Goal: Find contact information: Find contact information

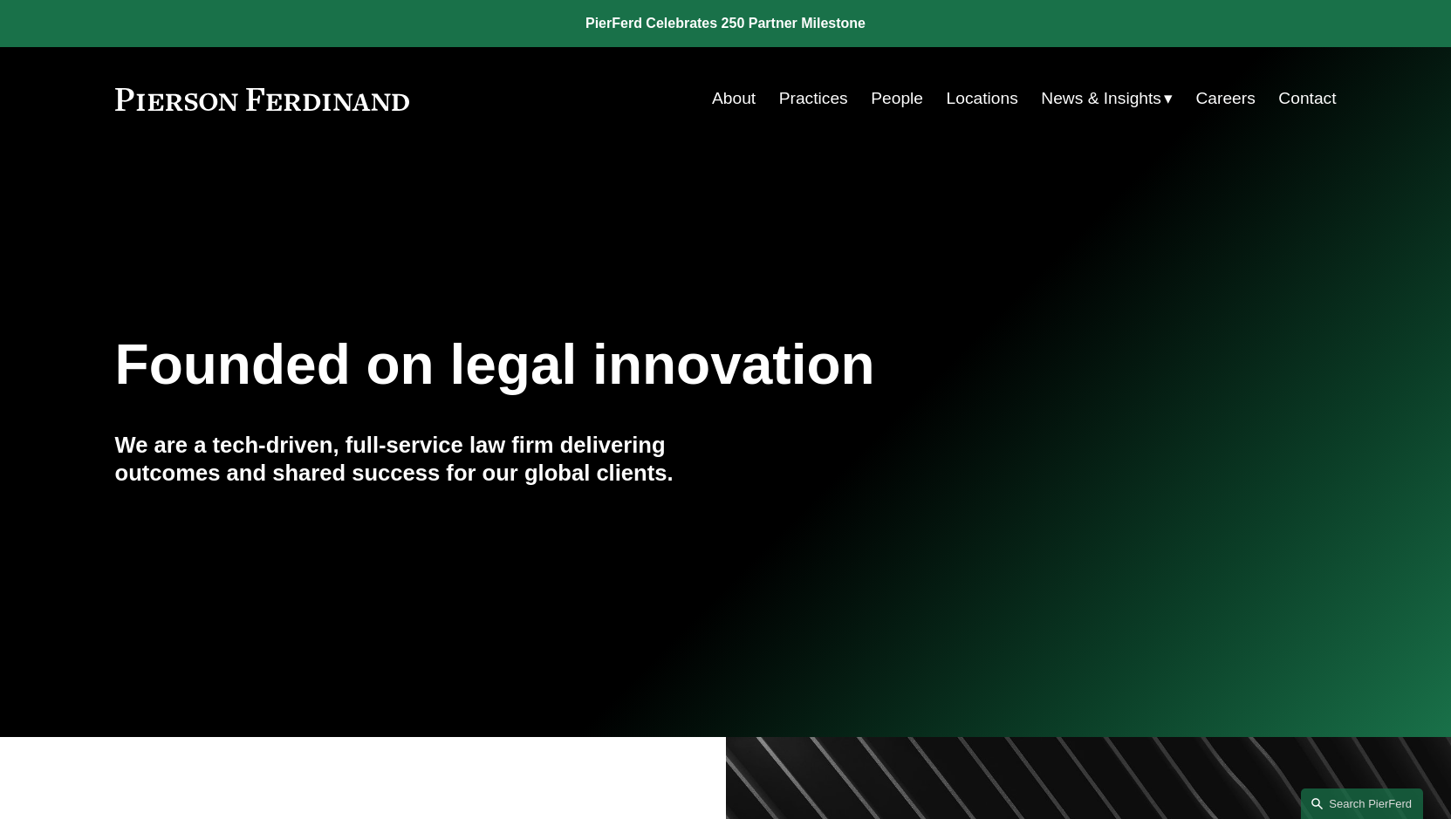
click at [907, 102] on link "People" at bounding box center [897, 98] width 52 height 33
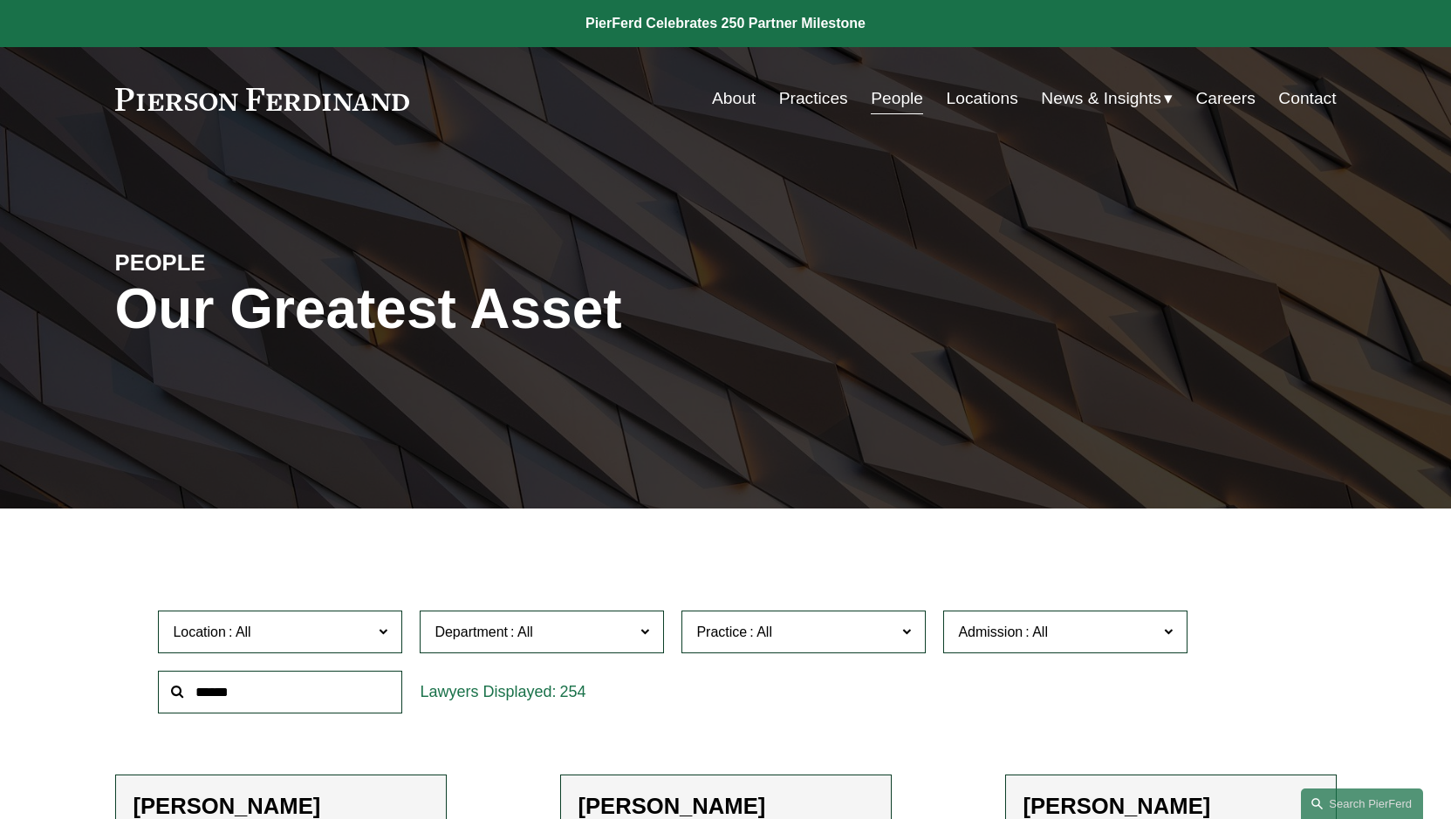
click at [907, 102] on link "People" at bounding box center [897, 98] width 52 height 33
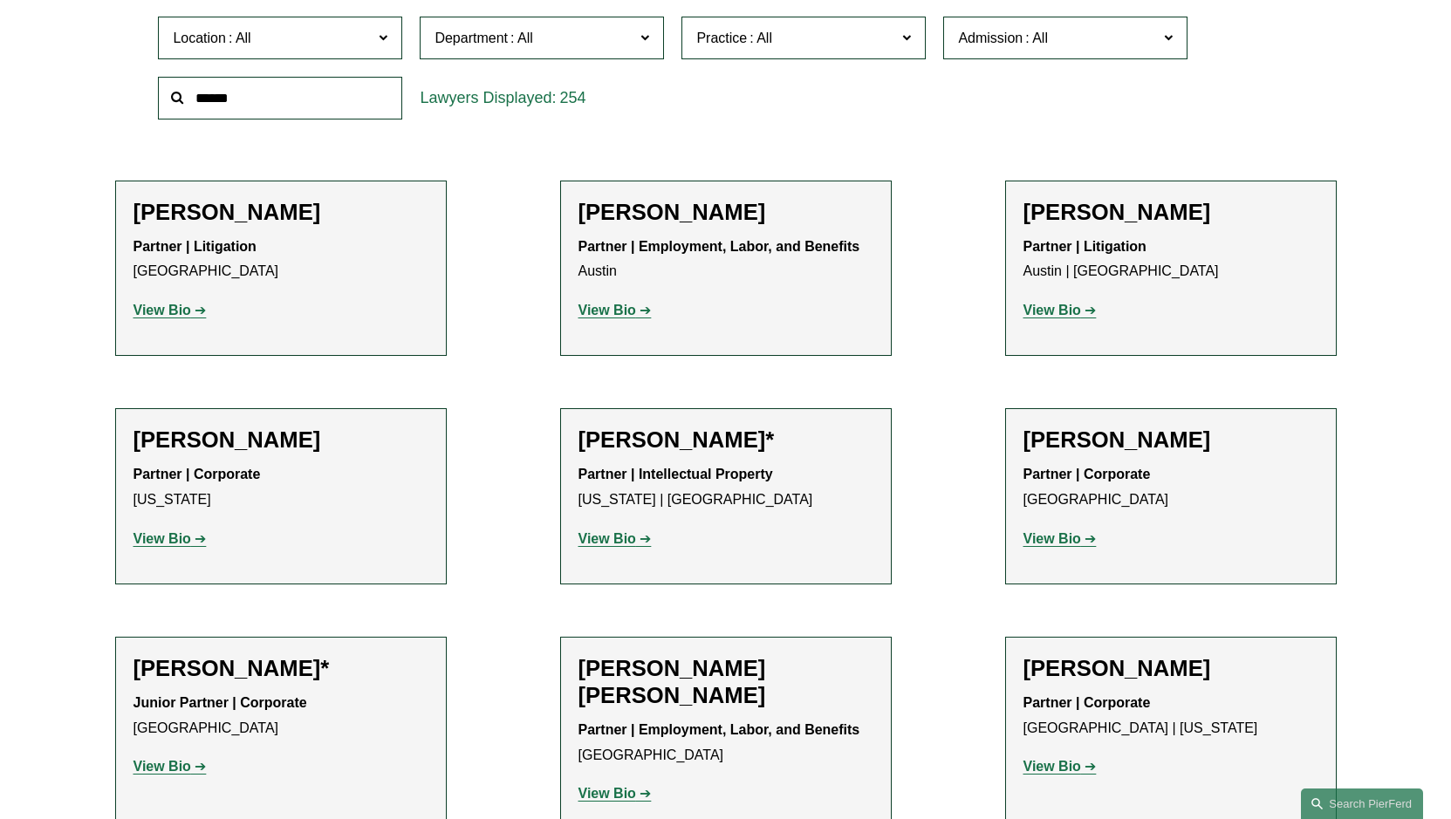
scroll to position [436, 0]
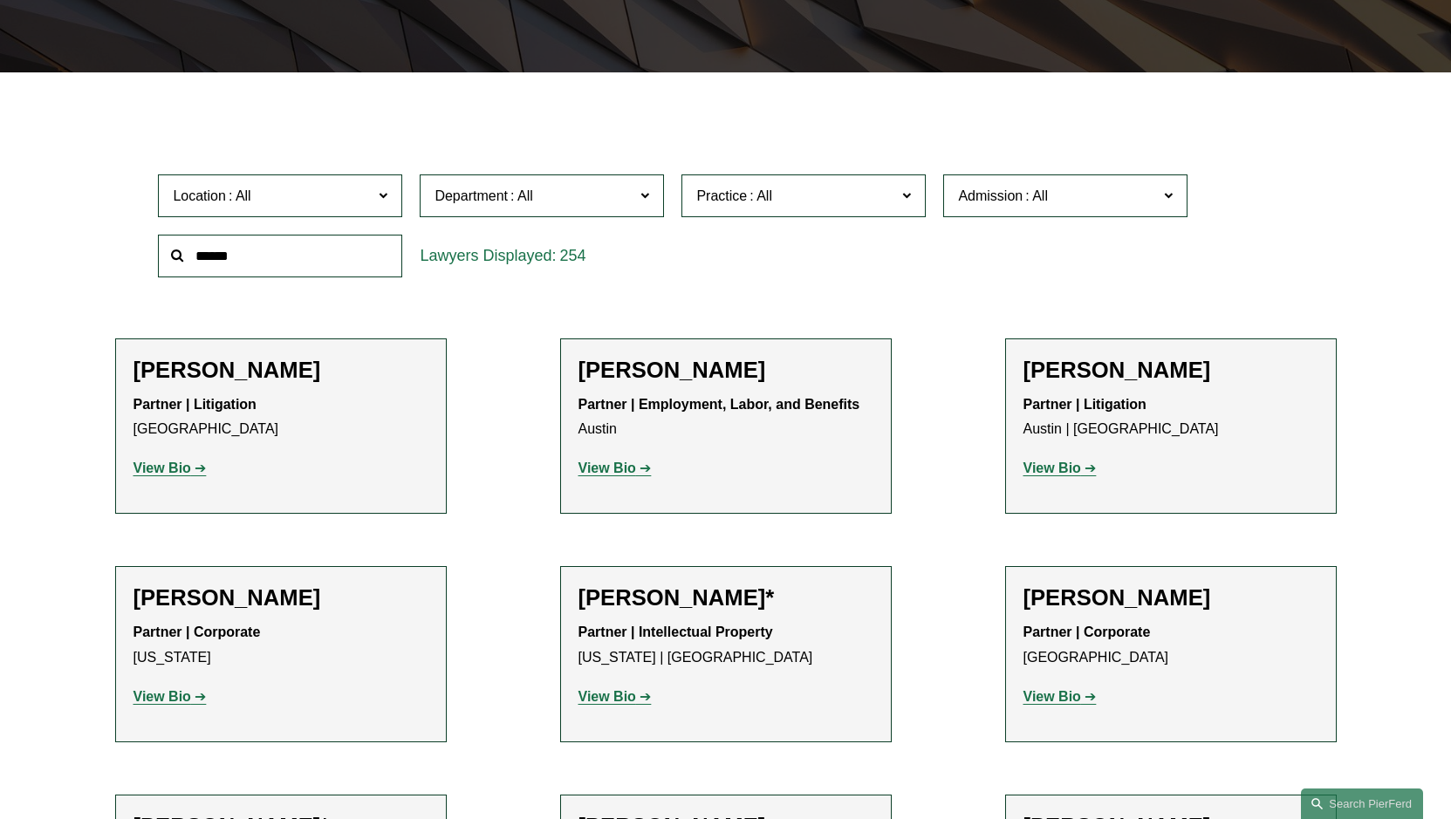
click at [385, 202] on span at bounding box center [383, 195] width 9 height 23
click at [0, 0] on link "[GEOGRAPHIC_DATA]" at bounding box center [0, 0] width 0 height 0
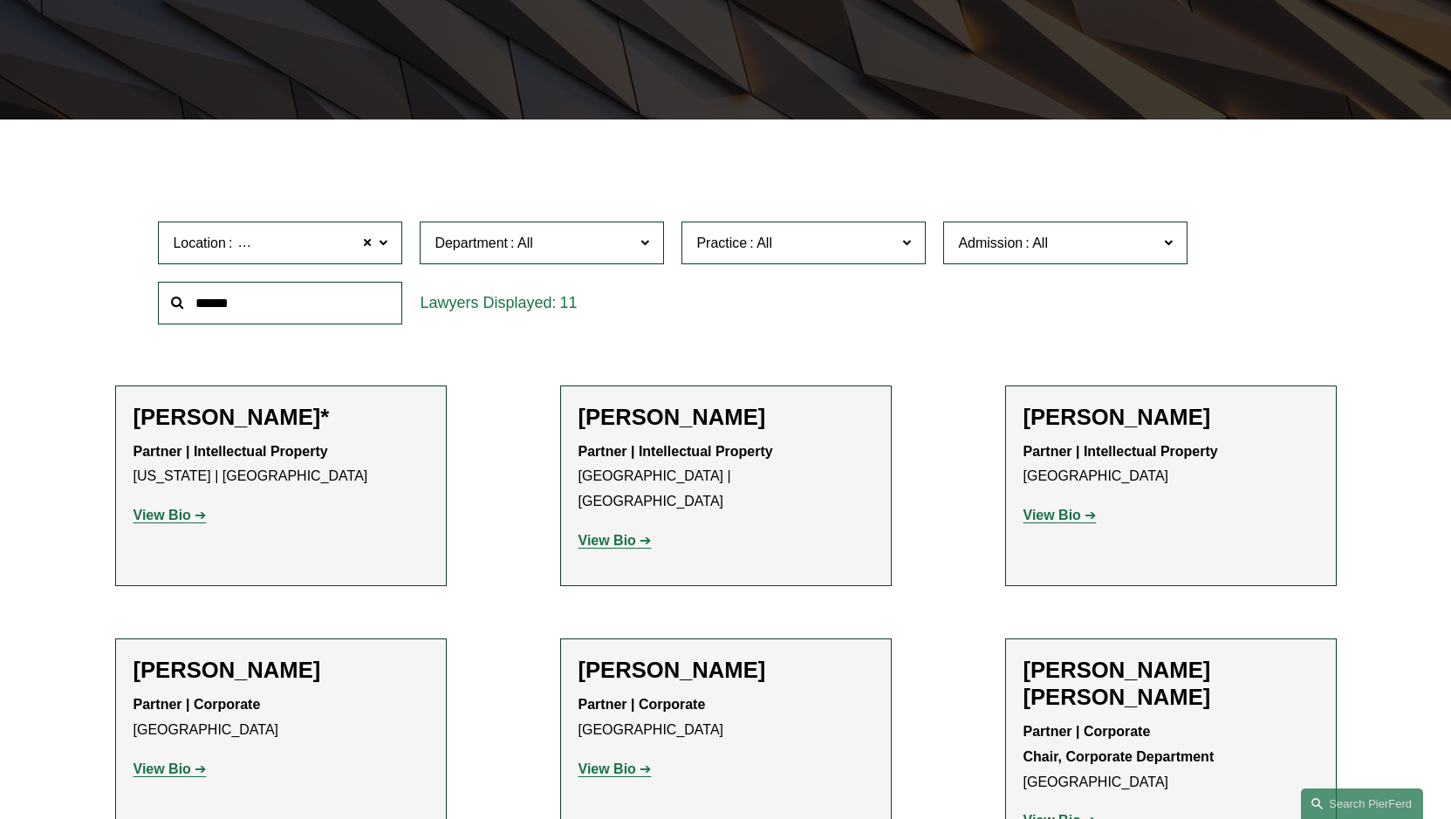
scroll to position [420, 0]
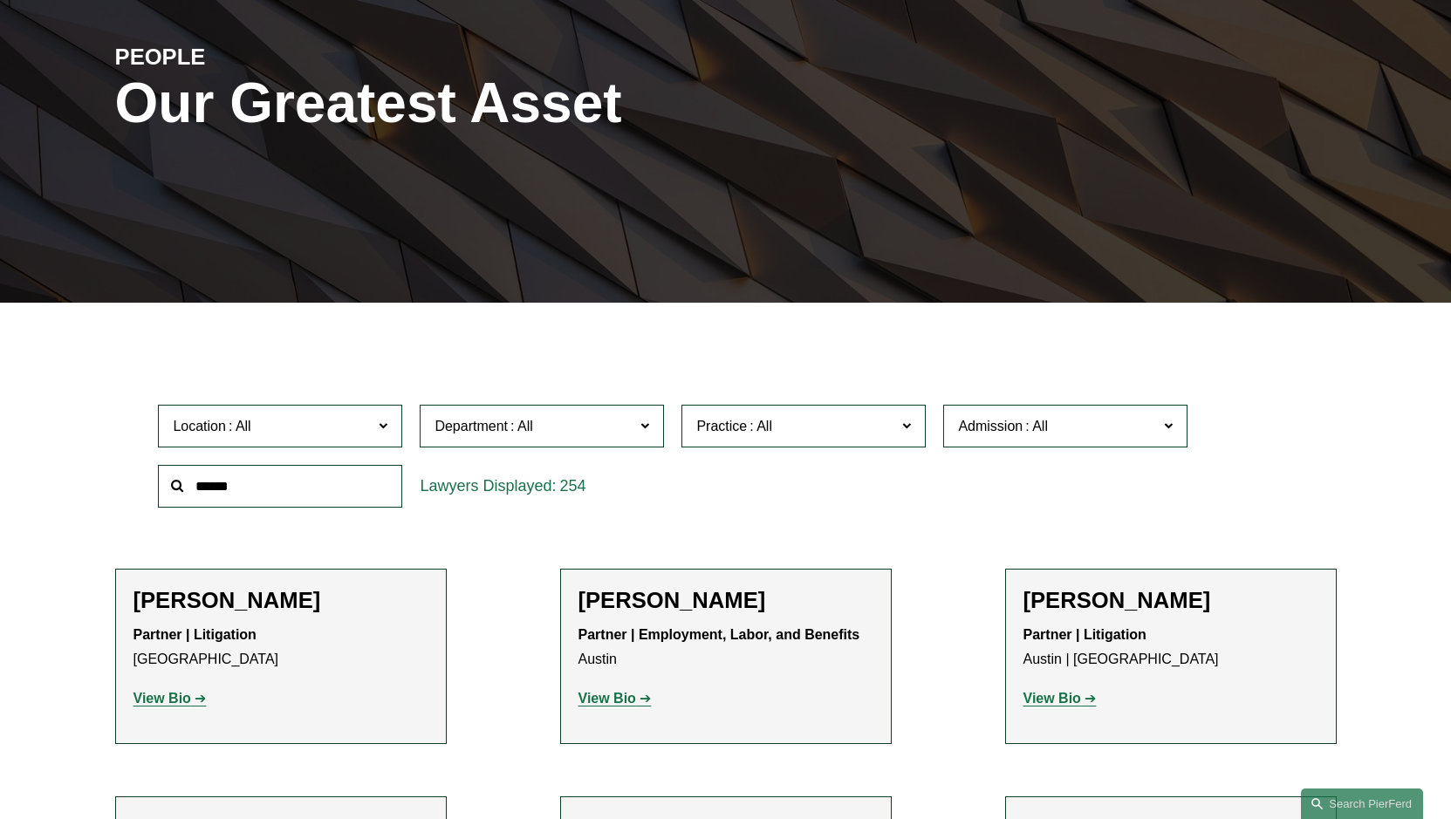
scroll to position [349, 0]
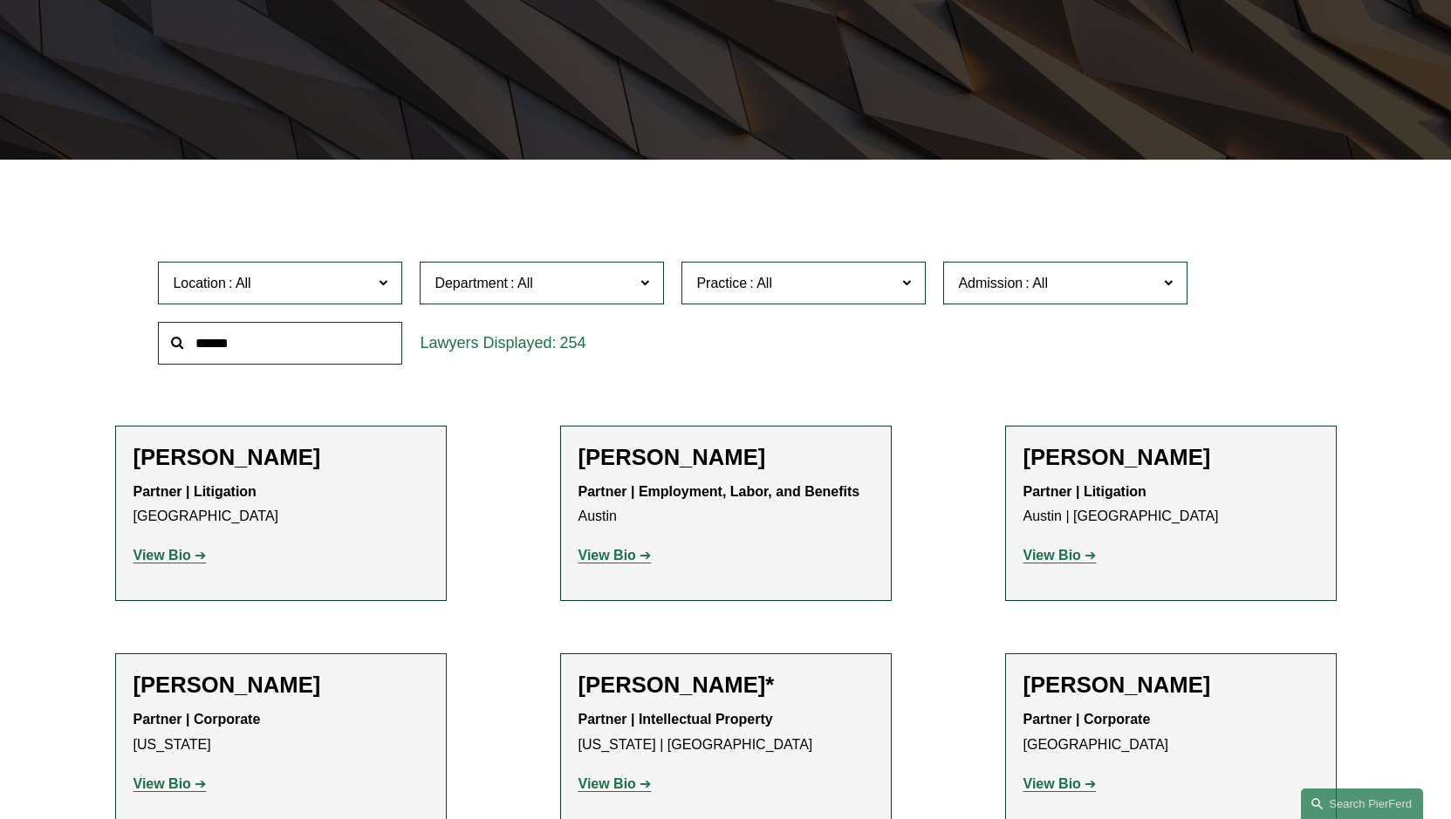
click at [384, 288] on span at bounding box center [383, 282] width 9 height 23
click at [0, 0] on link "[GEOGRAPHIC_DATA]" at bounding box center [0, 0] width 0 height 0
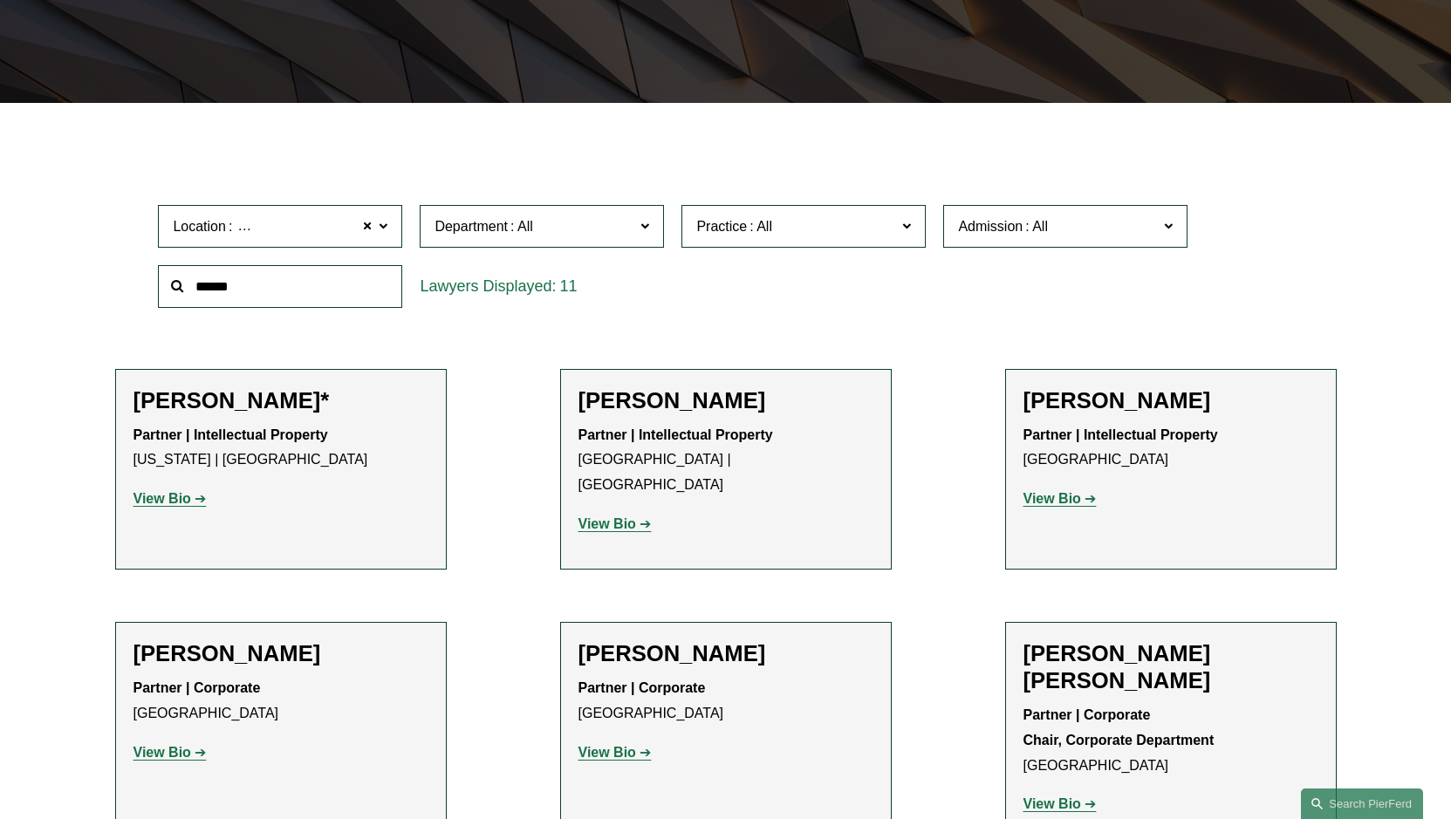
scroll to position [524, 0]
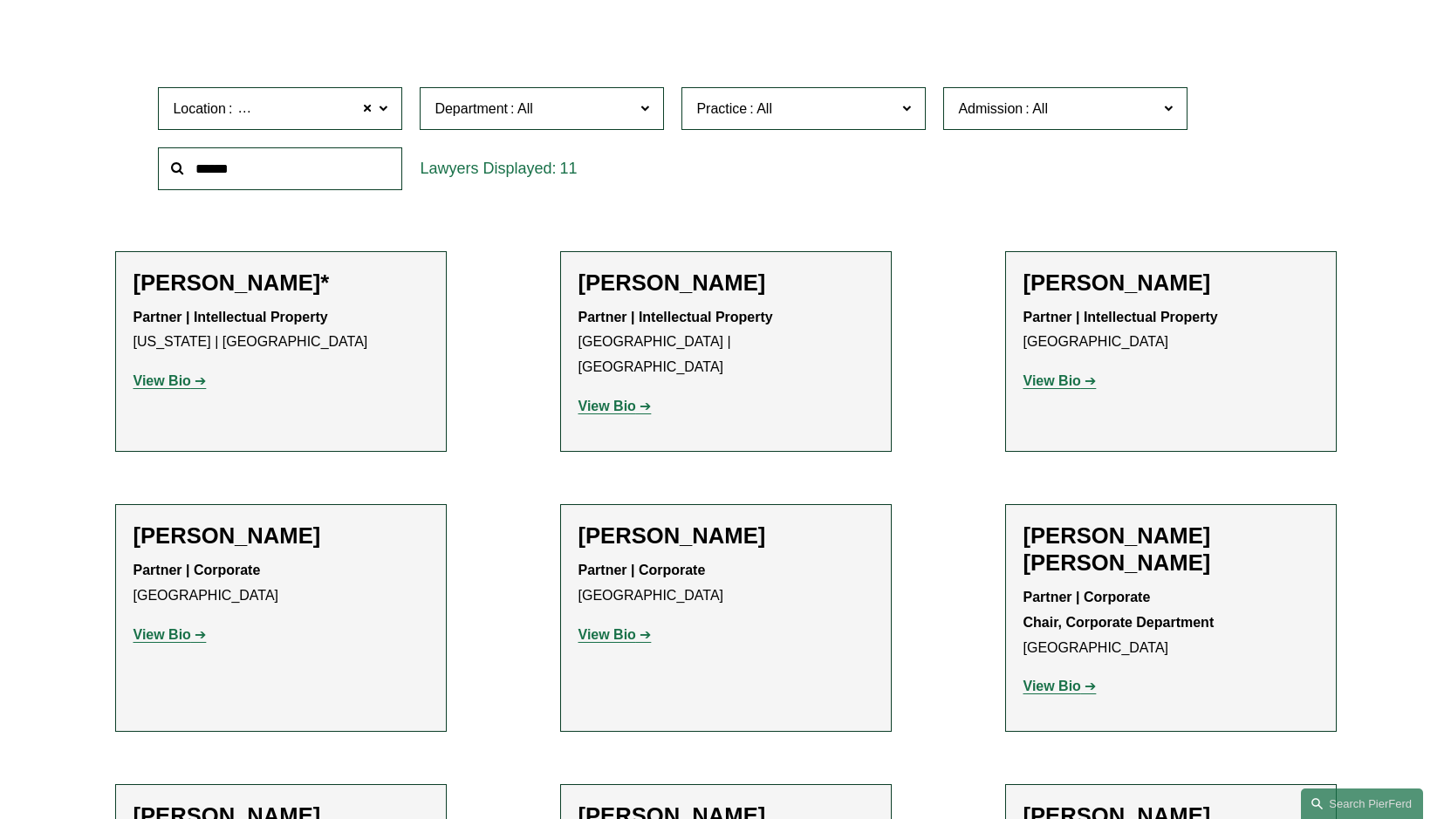
click at [638, 399] on link "View Bio" at bounding box center [614, 406] width 73 height 15
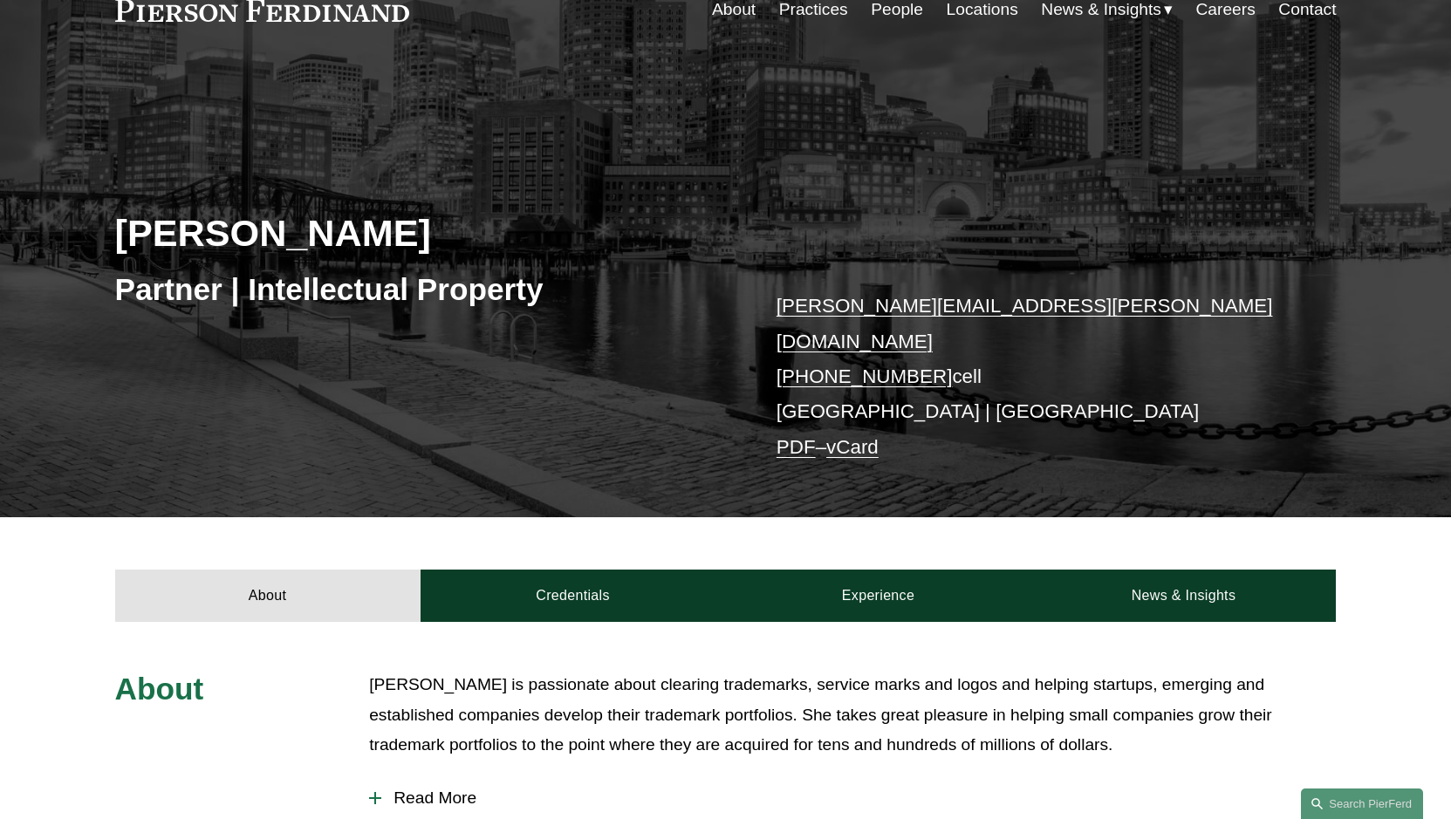
scroll to position [87, 0]
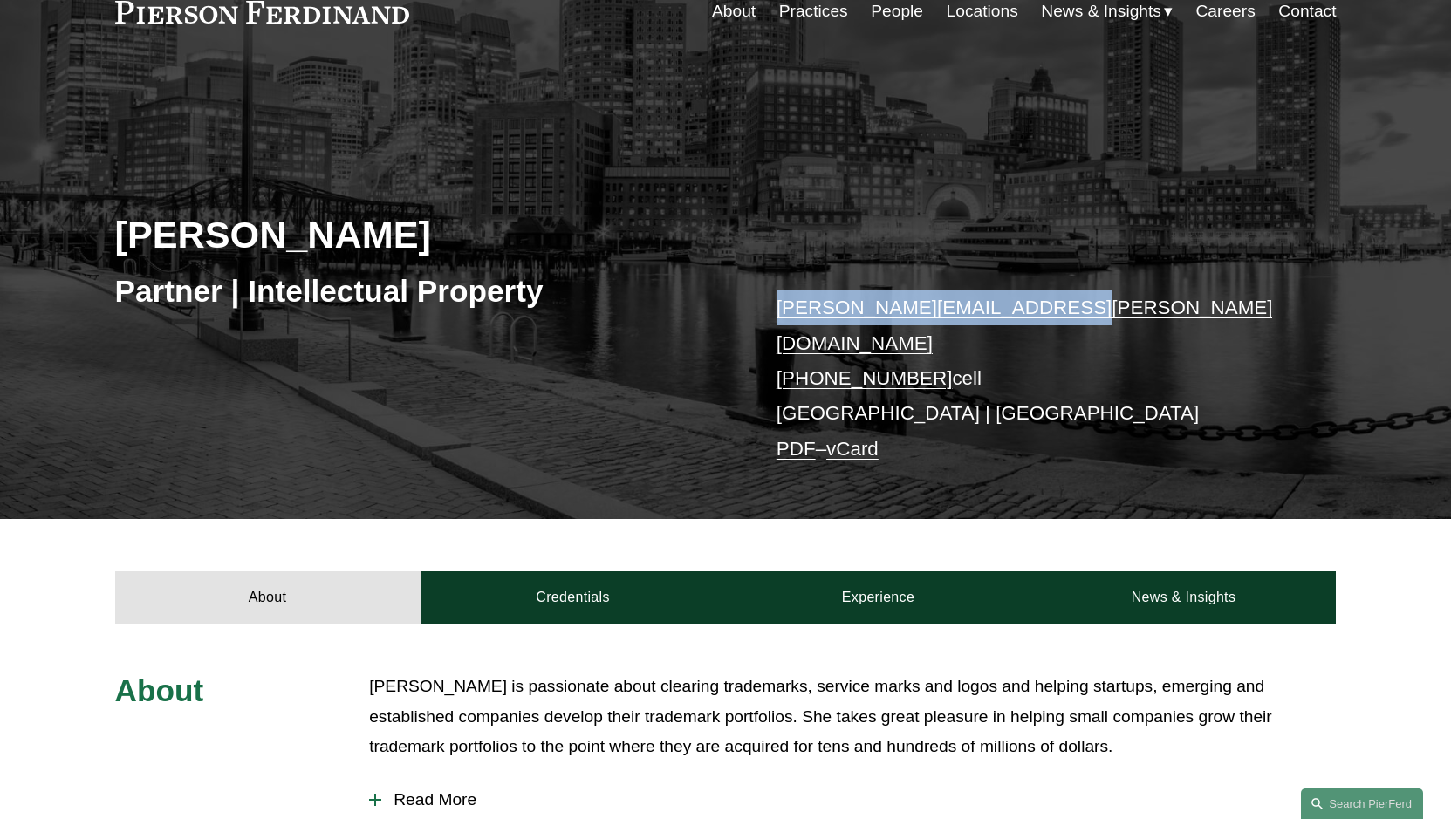
drag, startPoint x: 1038, startPoint y: 315, endPoint x: 780, endPoint y: 313, distance: 258.3
click at [780, 313] on p "christine.baker@pierferd.com +1.617.699.9340 cell Boston | Los Angeles PDF – vC…" at bounding box center [1031, 379] width 509 height 176
copy link "christine.baker@pierferd.com"
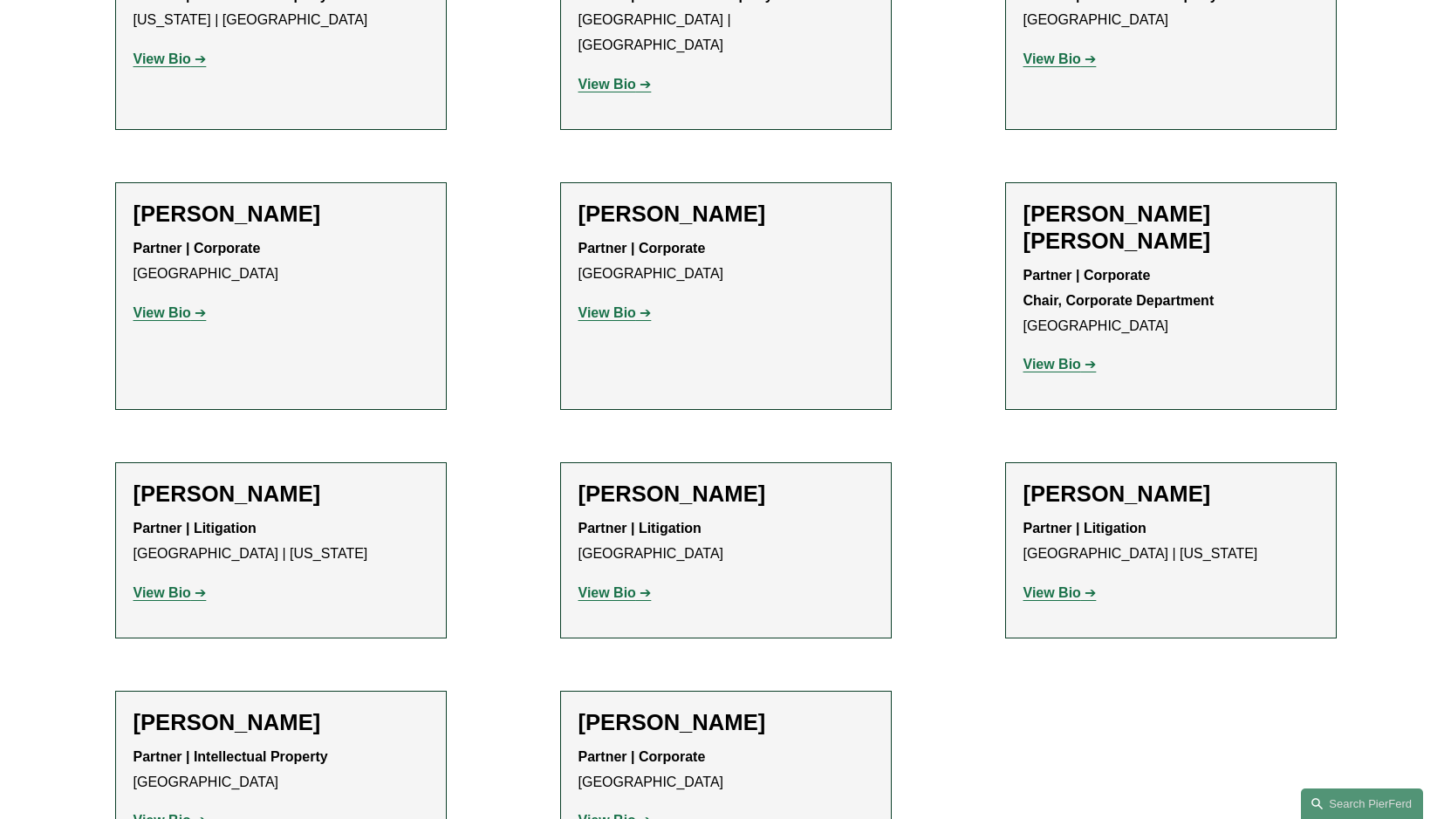
scroll to position [698, 0]
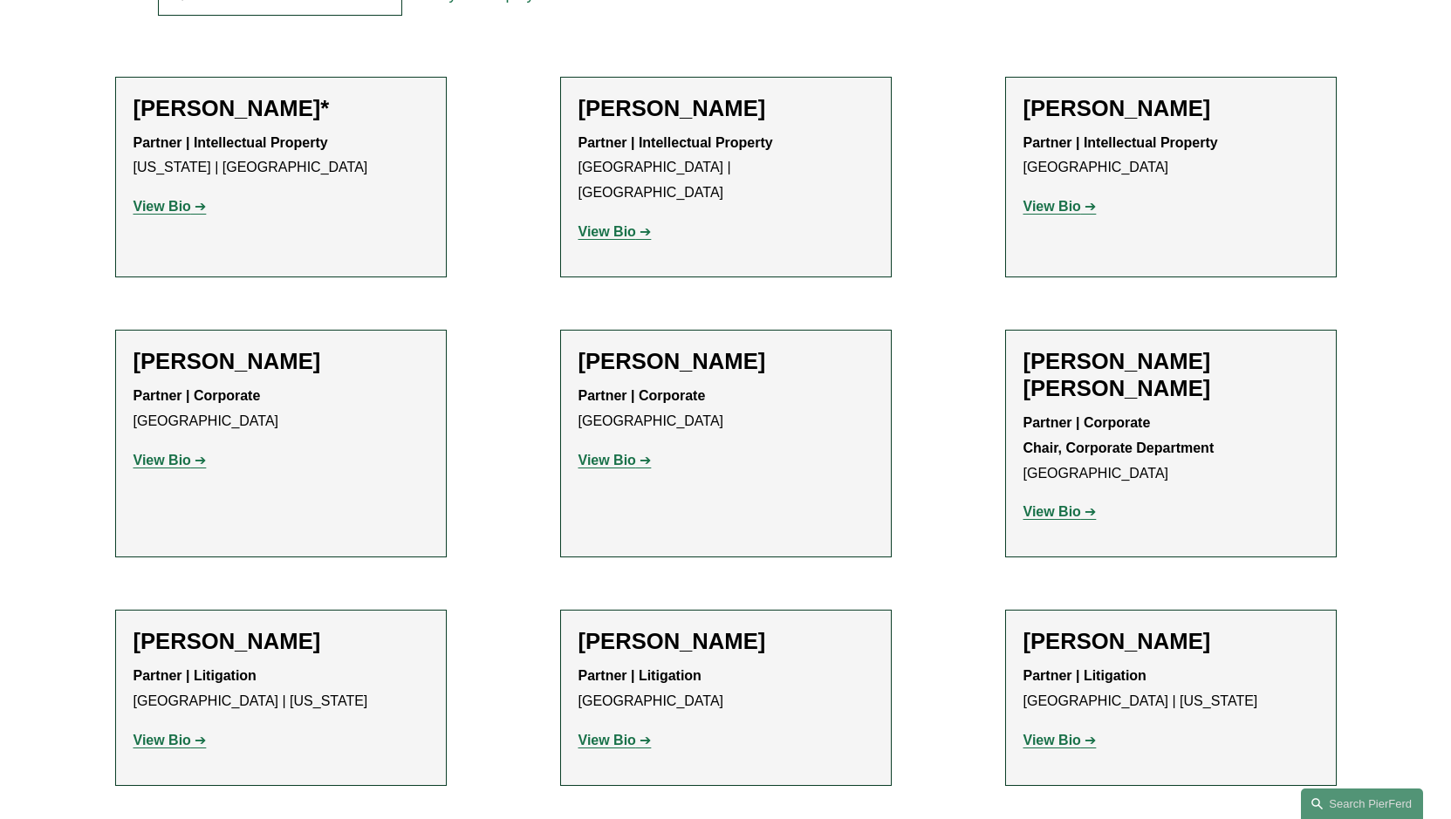
click at [1057, 210] on strong "View Bio" at bounding box center [1052, 206] width 58 height 15
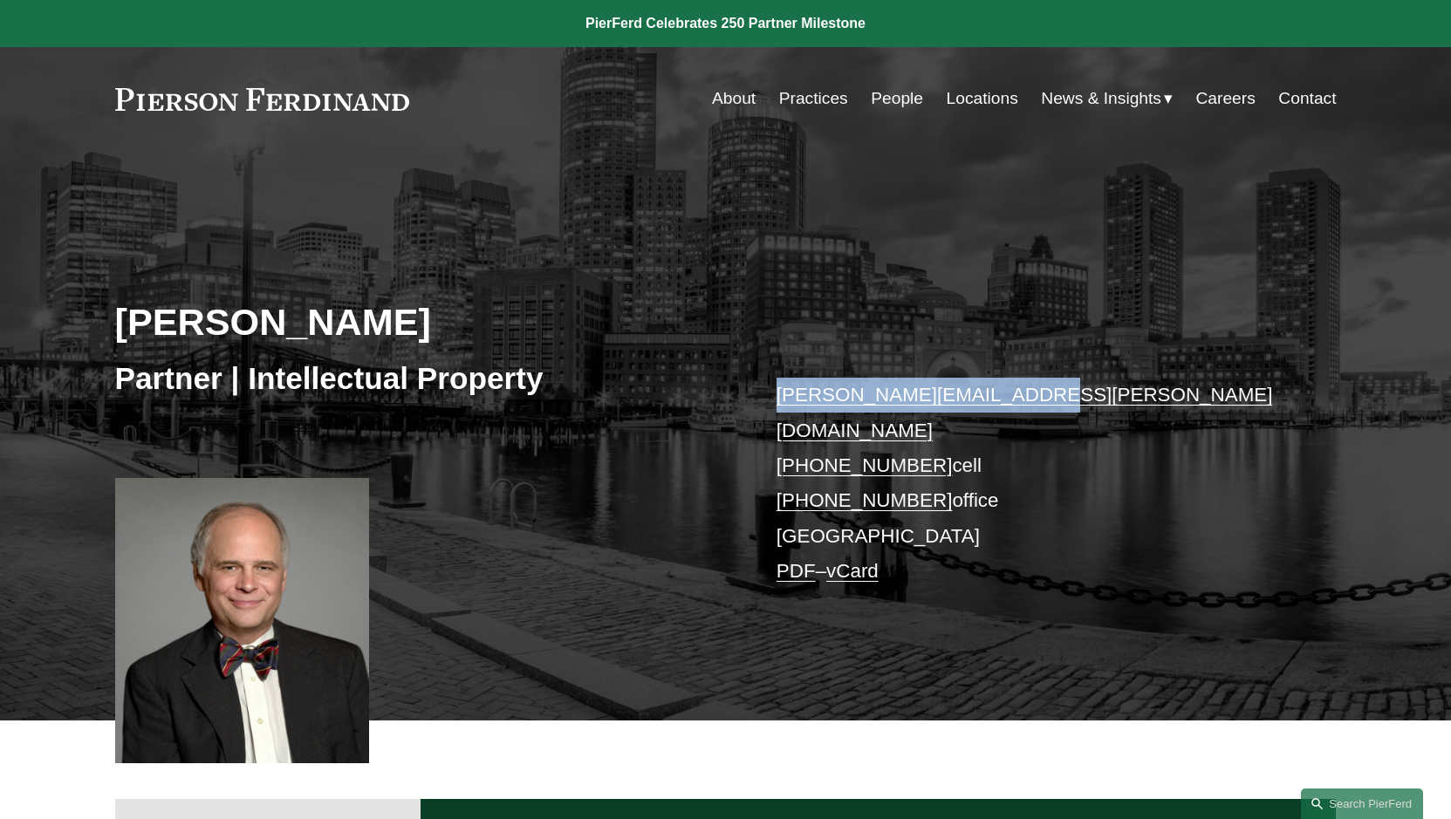
drag, startPoint x: 1034, startPoint y: 389, endPoint x: 777, endPoint y: 392, distance: 257.4
click at [777, 392] on p "david.boundy@pierferd.com +1.646.472.9737 cell +1.646.992.5422 office Boston PD…" at bounding box center [1031, 483] width 509 height 211
copy link "david.boundy@pierferd.com"
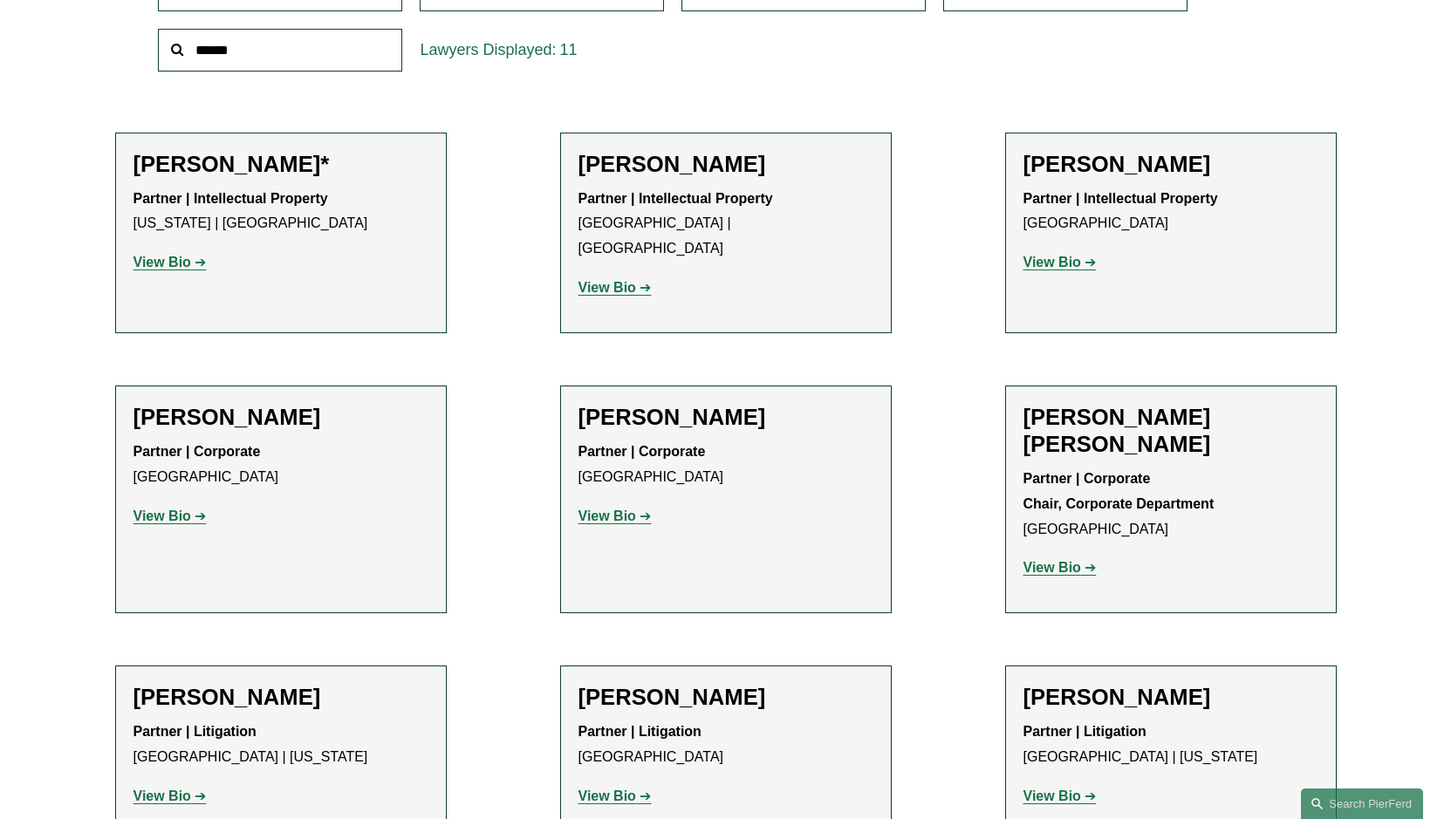
scroll to position [611, 0]
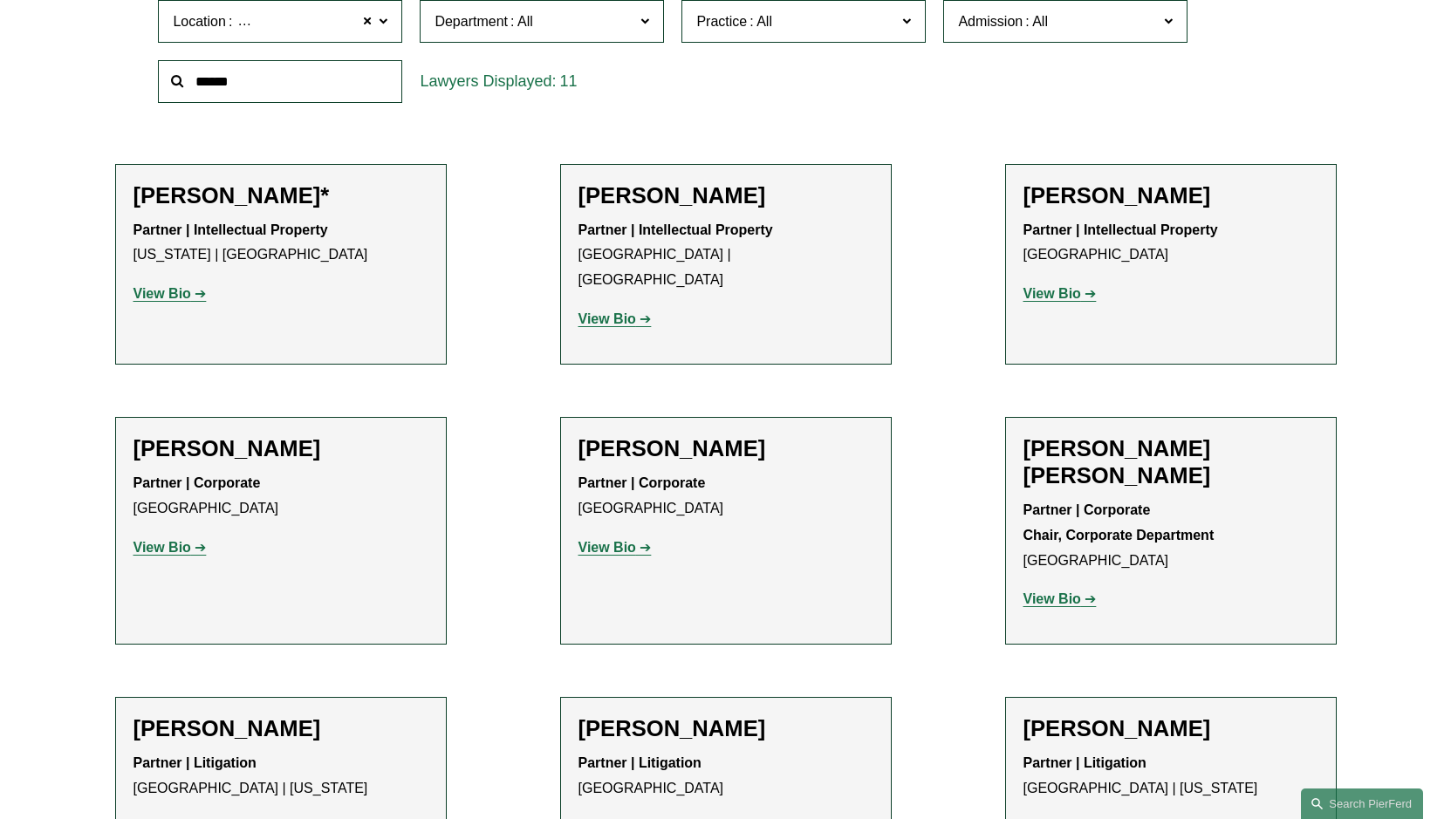
click at [181, 293] on strong "View Bio" at bounding box center [162, 293] width 58 height 15
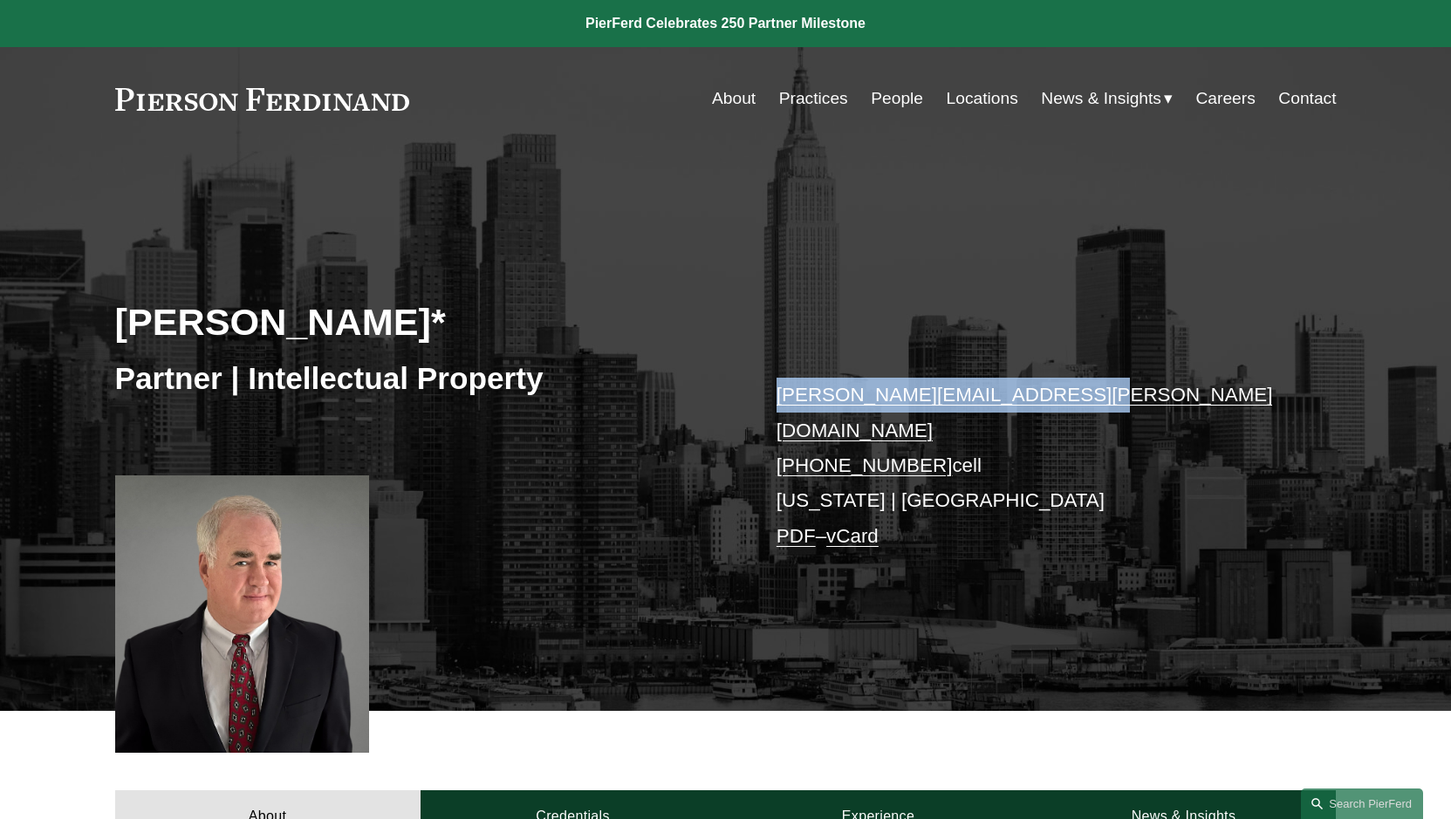
drag, startPoint x: 1093, startPoint y: 403, endPoint x: 760, endPoint y: 408, distance: 333.3
click at [760, 408] on div "[PERSON_NAME]* Partner | Intellectual Property [PERSON_NAME][EMAIL_ADDRESS][PER…" at bounding box center [725, 453] width 1451 height 517
copy link "[PERSON_NAME][EMAIL_ADDRESS][PERSON_NAME][DOMAIN_NAME]"
